Goal: Communication & Community: Ask a question

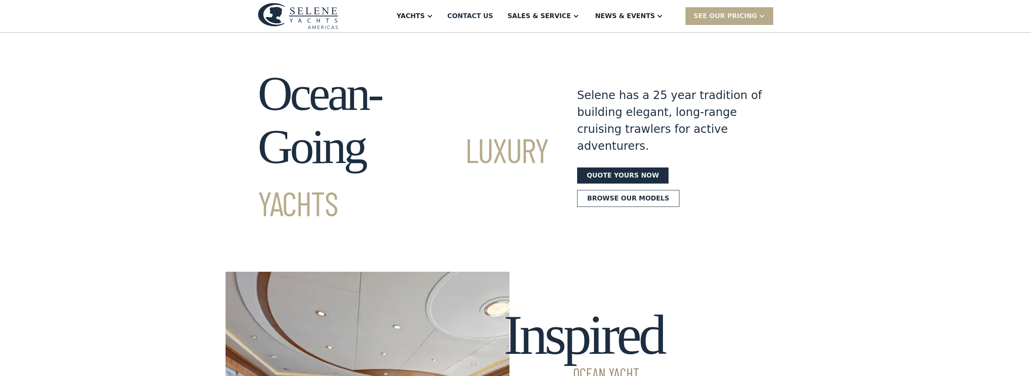
click at [318, 18] on img at bounding box center [298, 16] width 81 height 26
click at [493, 15] on div "Contact US" at bounding box center [471, 16] width 46 height 10
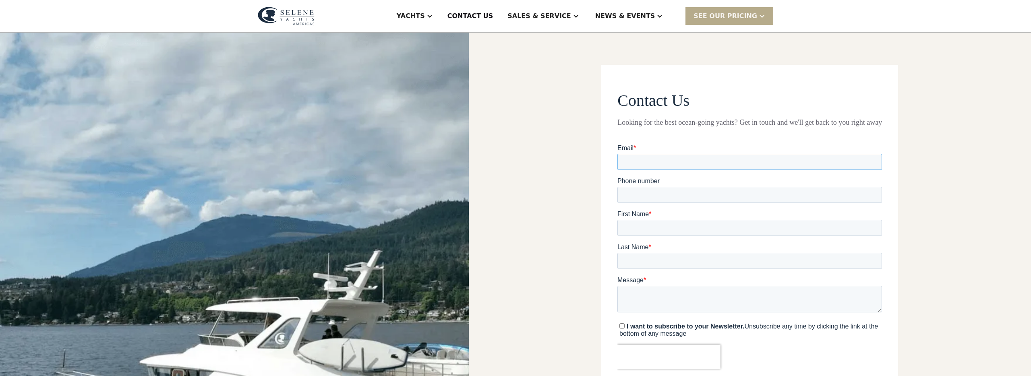
click at [673, 160] on input "Email *" at bounding box center [749, 162] width 265 height 16
type input "**********"
type input "**"
type input "*******"
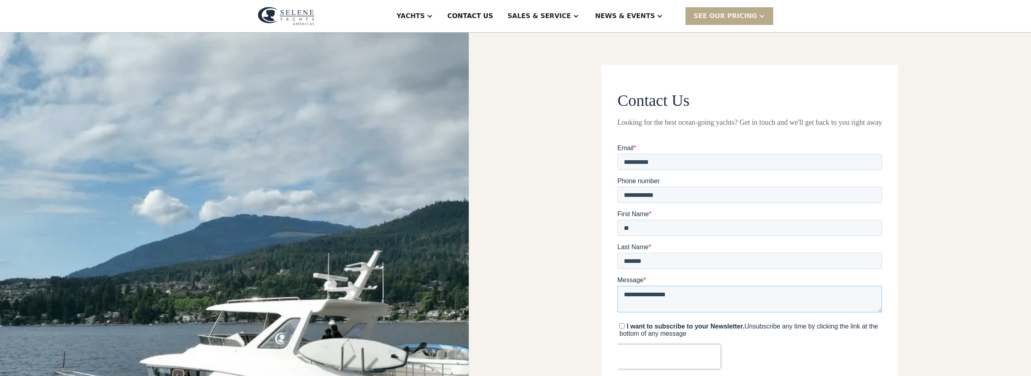
type textarea "**********"
click at [658, 324] on strong "I want to subscribe to your Newsletter." at bounding box center [686, 326] width 118 height 7
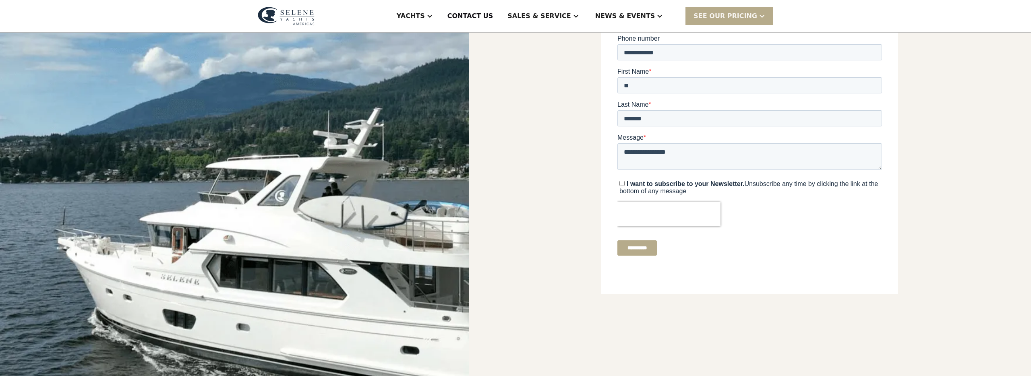
scroll to position [143, 0]
click at [655, 245] on input "**********" at bounding box center [636, 247] width 39 height 15
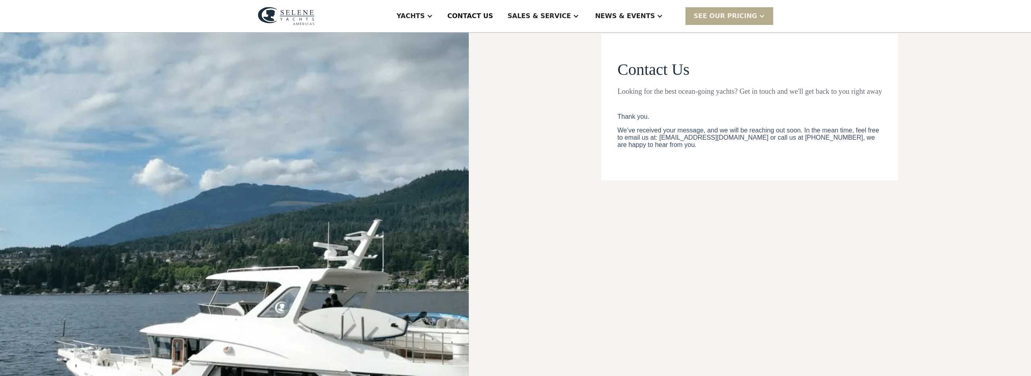
scroll to position [0, 0]
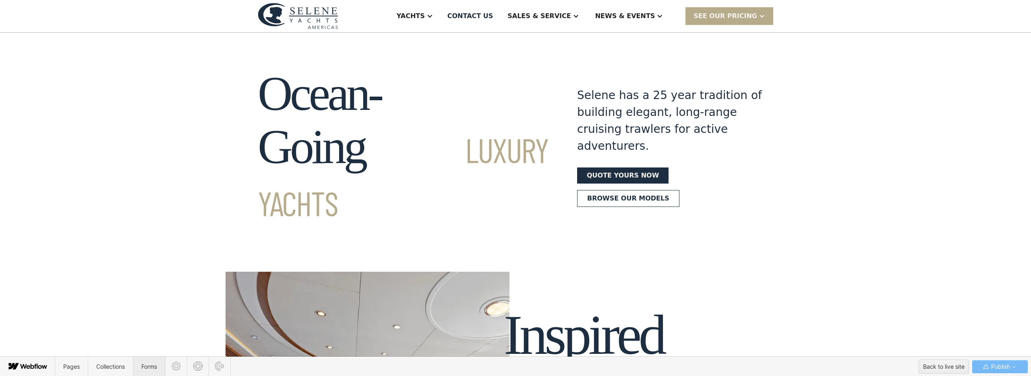
click at [149, 365] on span "Forms" at bounding box center [149, 366] width 16 height 7
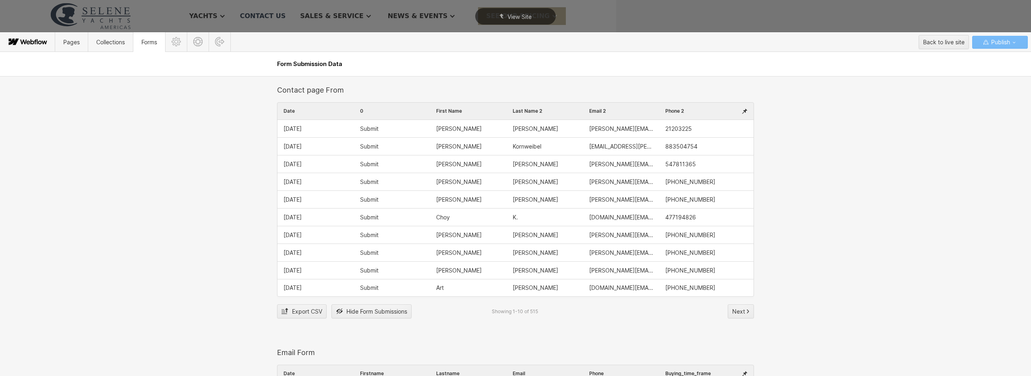
scroll to position [2, 0]
click at [518, 123] on div "Farrell" at bounding box center [545, 126] width 77 height 17
click at [518, 124] on span "Farrell" at bounding box center [536, 127] width 46 height 6
click at [518, 126] on span "Farrell" at bounding box center [536, 127] width 46 height 6
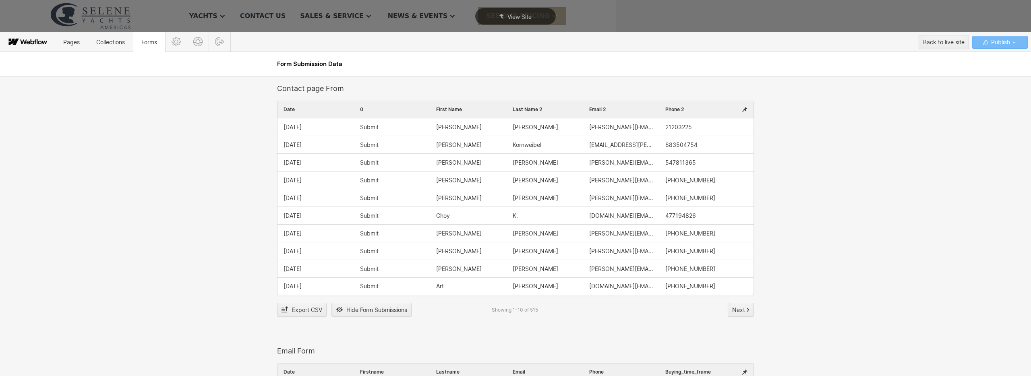
click at [673, 125] on span "21203225" at bounding box center [678, 127] width 27 height 6
click at [533, 143] on span "Kornweibel" at bounding box center [527, 145] width 29 height 6
drag, startPoint x: 706, startPoint y: 267, endPoint x: 678, endPoint y: 269, distance: 27.8
click at [678, 269] on div "915-308-1515" at bounding box center [697, 268] width 77 height 17
click at [738, 310] on span "Next" at bounding box center [738, 310] width 13 height 12
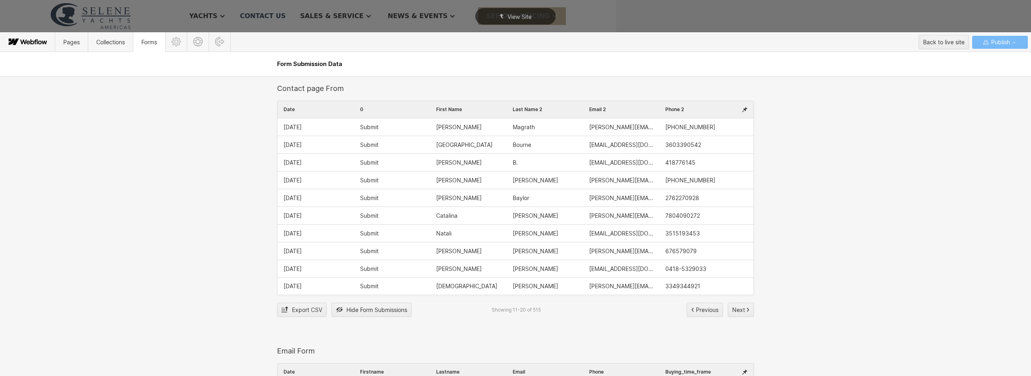
click at [634, 201] on div "arron.baylor@gmail.com" at bounding box center [621, 197] width 77 height 17
click at [627, 197] on span "arron.baylor@gmail.com" at bounding box center [621, 198] width 64 height 6
drag, startPoint x: 611, startPoint y: 193, endPoint x: 661, endPoint y: 175, distance: 53.4
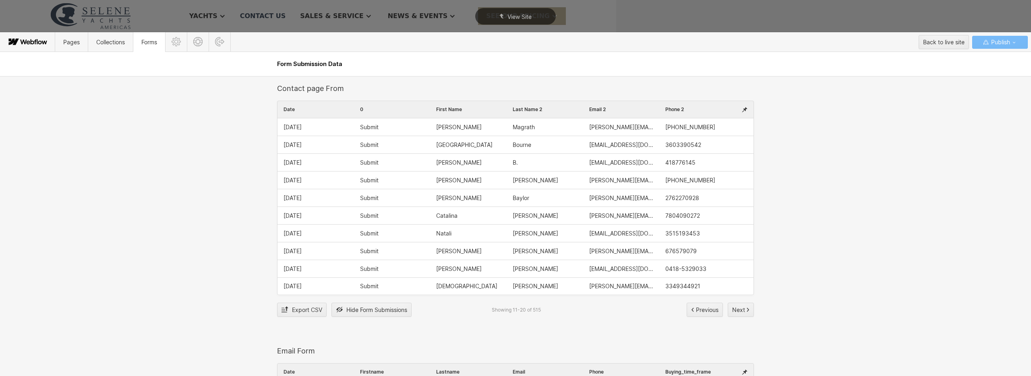
click at [621, 190] on div "arron.baylor@gmail.com" at bounding box center [621, 197] width 77 height 17
click at [312, 311] on span "Export CSV" at bounding box center [307, 310] width 30 height 12
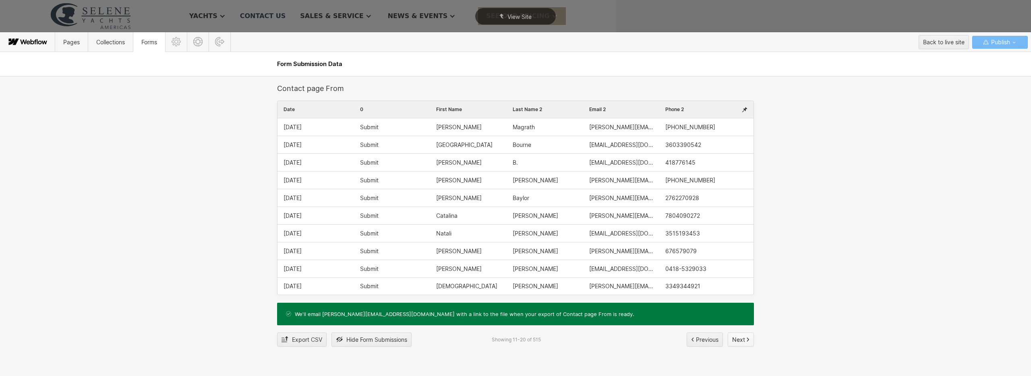
click at [744, 339] on span "Next" at bounding box center [738, 340] width 13 height 12
click at [620, 146] on span "gemma.marshall112@gmail.com" at bounding box center [621, 145] width 64 height 6
drag, startPoint x: 615, startPoint y: 145, endPoint x: 609, endPoint y: 143, distance: 6.2
click at [609, 143] on span "gemma.marshall112@gmail.com" at bounding box center [621, 145] width 64 height 6
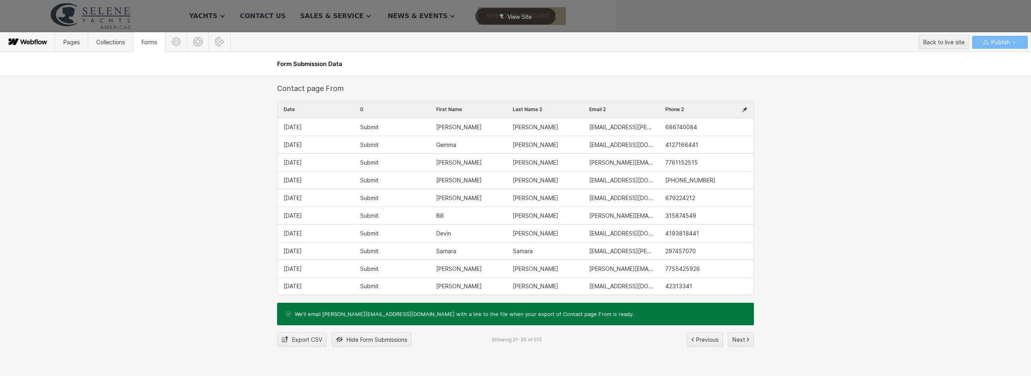
drag, startPoint x: 609, startPoint y: 143, endPoint x: 602, endPoint y: 143, distance: 7.7
click at [609, 143] on span "gemma.marshall112@gmail.com" at bounding box center [621, 145] width 64 height 6
drag, startPoint x: 589, startPoint y: 145, endPoint x: 632, endPoint y: 145, distance: 42.7
click at [633, 145] on span "gemma.marshall112@gmail.com" at bounding box center [621, 145] width 64 height 6
click at [632, 145] on span "gemma.marshall112@gmail.com" at bounding box center [621, 145] width 64 height 6
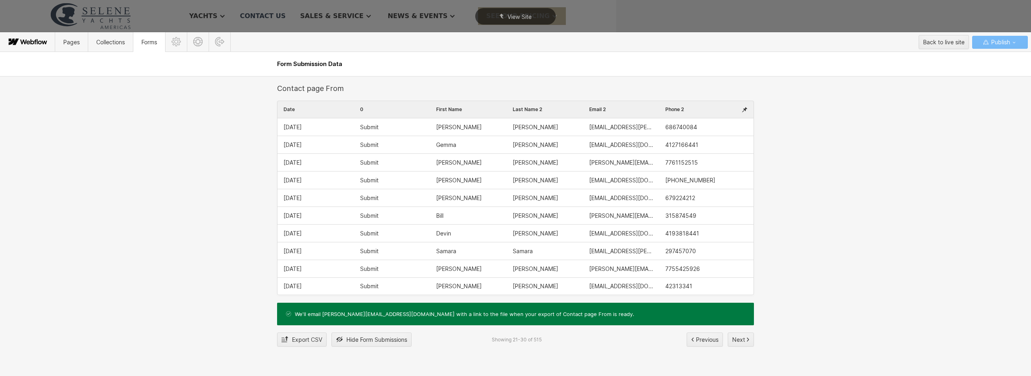
click at [632, 145] on span "gemma.marshall112@gmail.com" at bounding box center [621, 145] width 64 height 6
drag, startPoint x: 640, startPoint y: 145, endPoint x: 625, endPoint y: 146, distance: 15.0
click at [624, 146] on span "gemma.marshall112@gmail.com" at bounding box center [621, 145] width 64 height 6
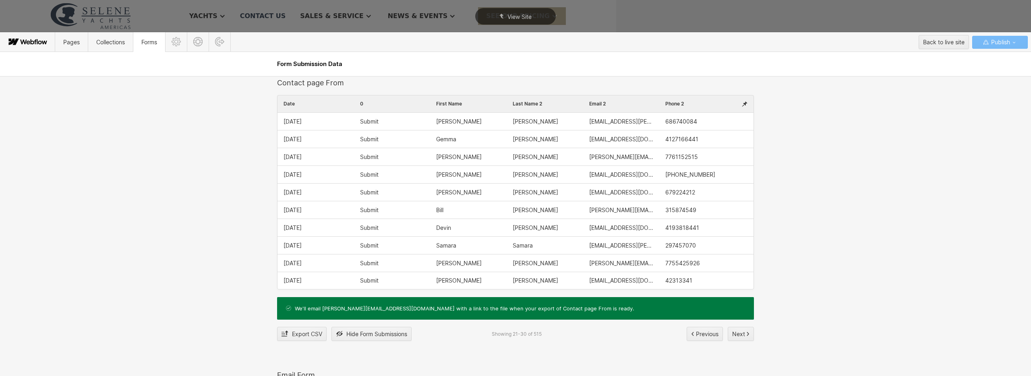
scroll to position [0, 0]
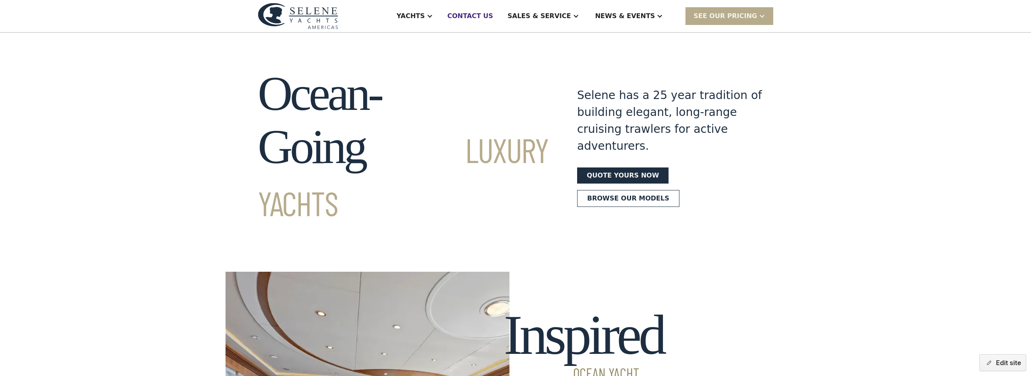
click at [491, 17] on div "Contact US" at bounding box center [471, 16] width 46 height 10
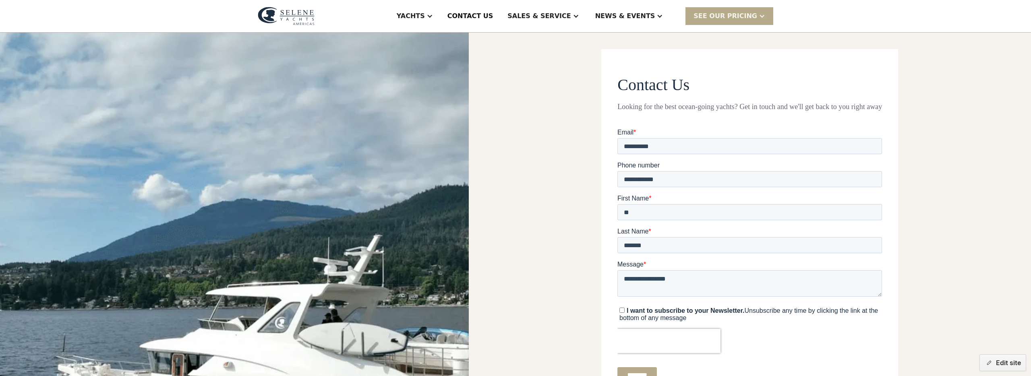
scroll to position [14, 0]
